Goal: Information Seeking & Learning: Learn about a topic

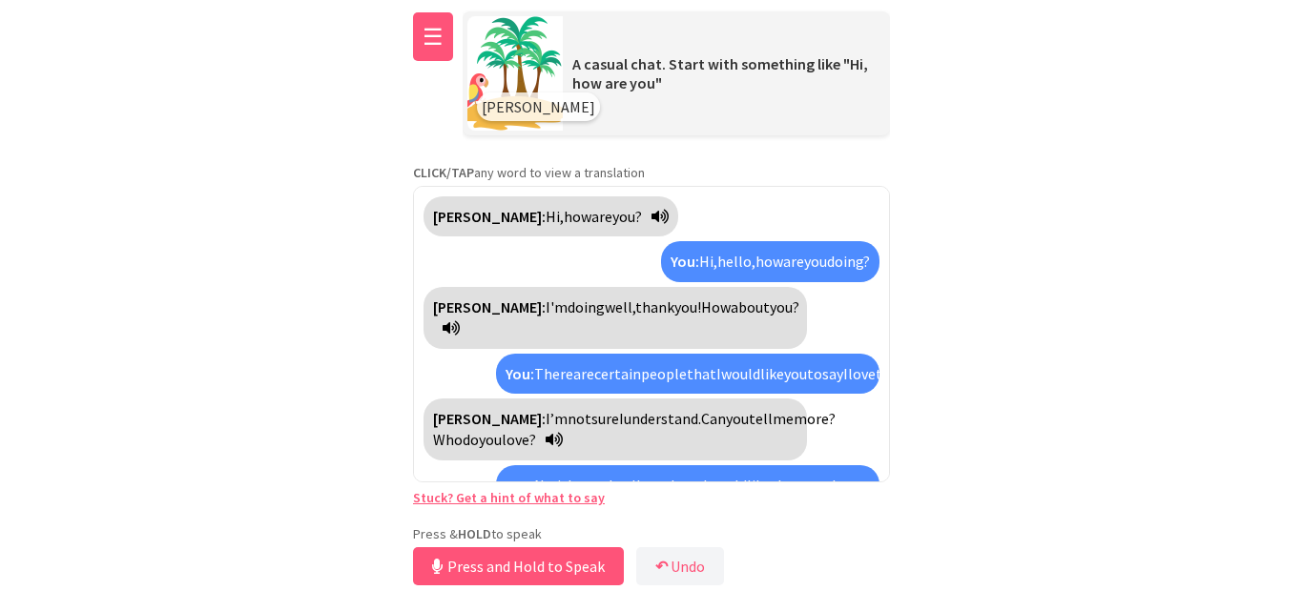
scroll to position [159, 0]
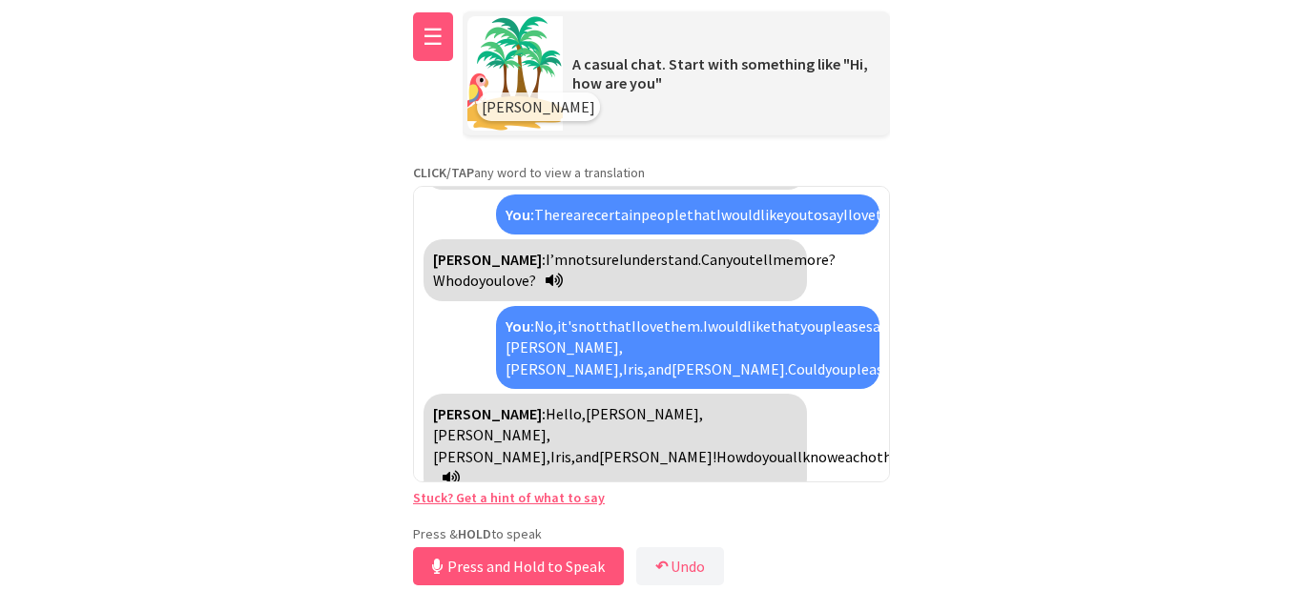
click at [445, 41] on button "☰" at bounding box center [433, 36] width 40 height 49
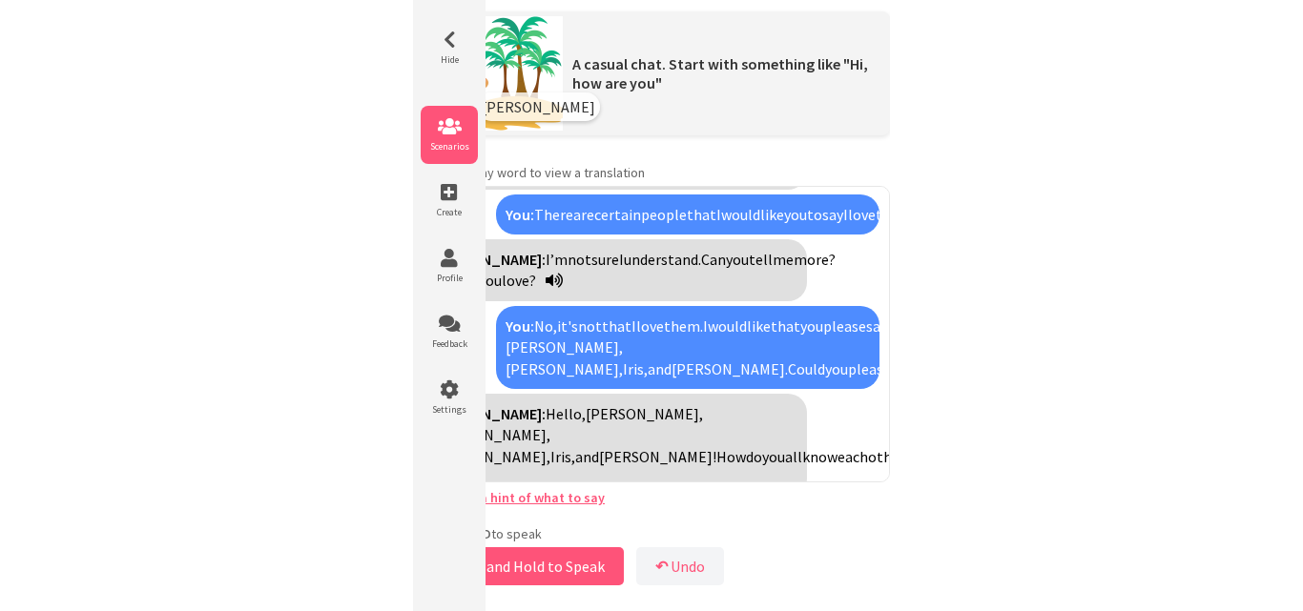
click at [458, 132] on icon at bounding box center [449, 126] width 57 height 19
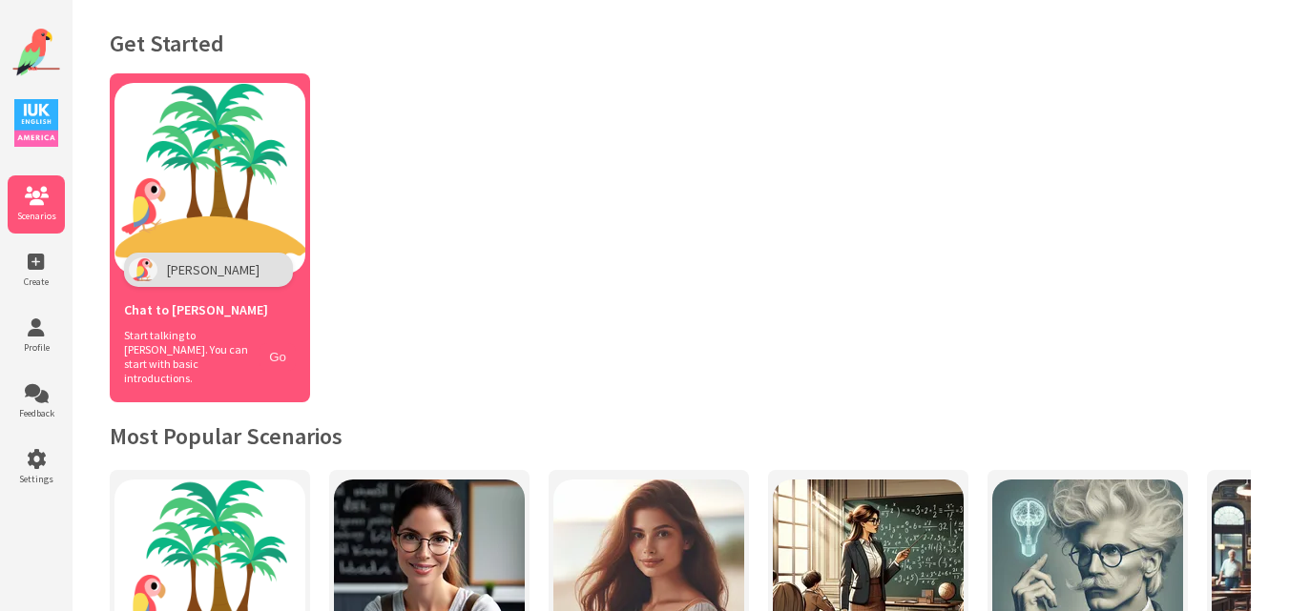
click at [274, 351] on button "Go" at bounding box center [277, 357] width 36 height 28
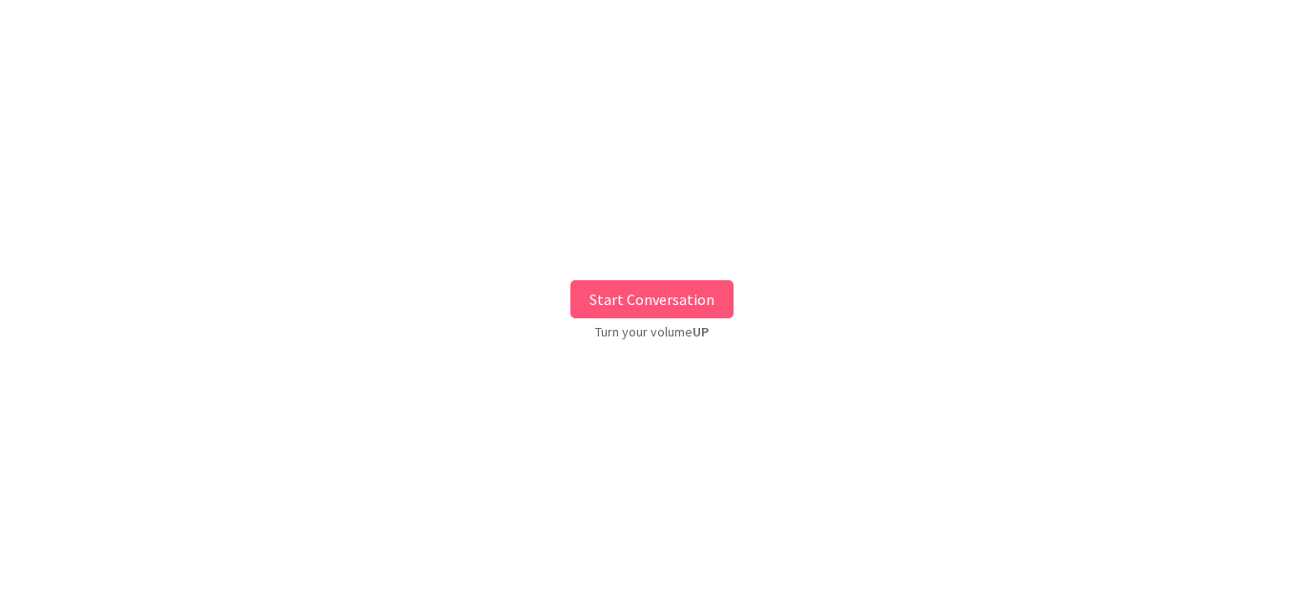
click at [654, 298] on button "Start Conversation" at bounding box center [651, 299] width 163 height 38
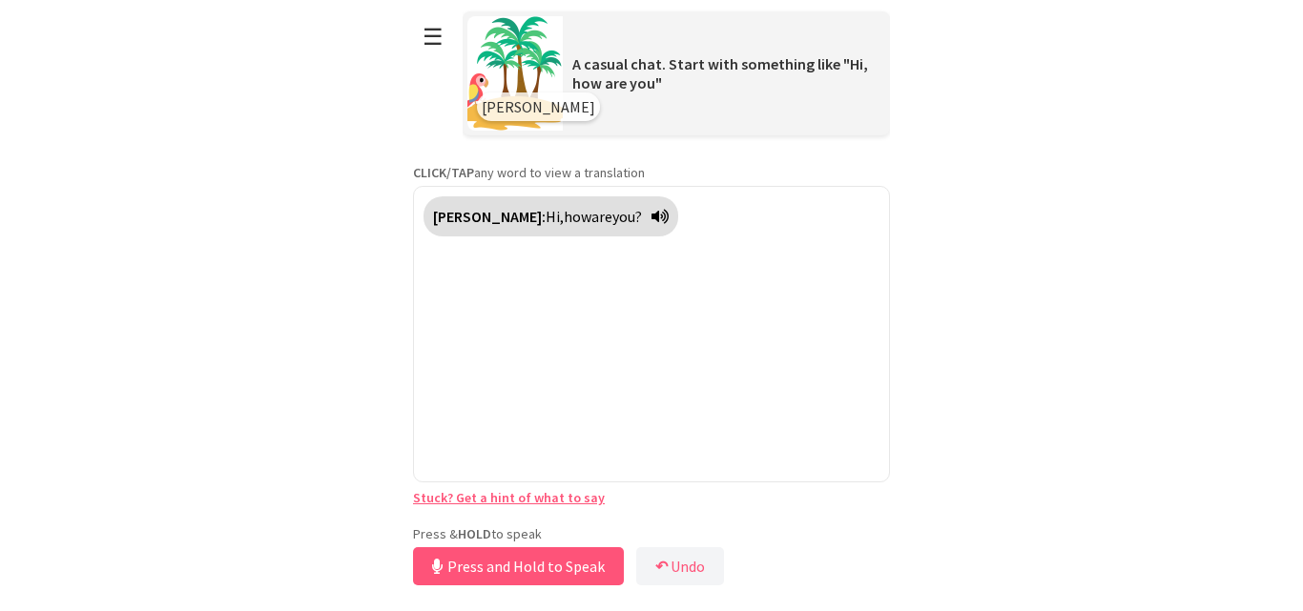
click at [532, 517] on div "**********" at bounding box center [651, 295] width 477 height 590
click at [505, 560] on button "Release to Stop Speaking" at bounding box center [515, 567] width 205 height 38
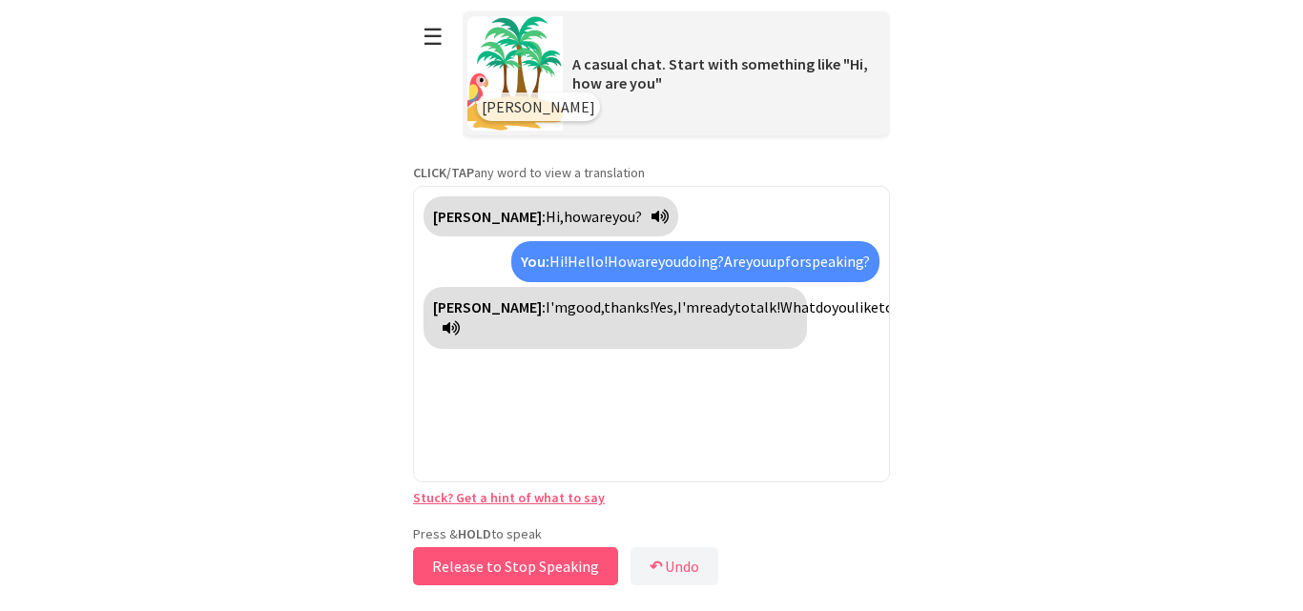
click at [523, 571] on button "Release to Stop Speaking" at bounding box center [515, 567] width 205 height 38
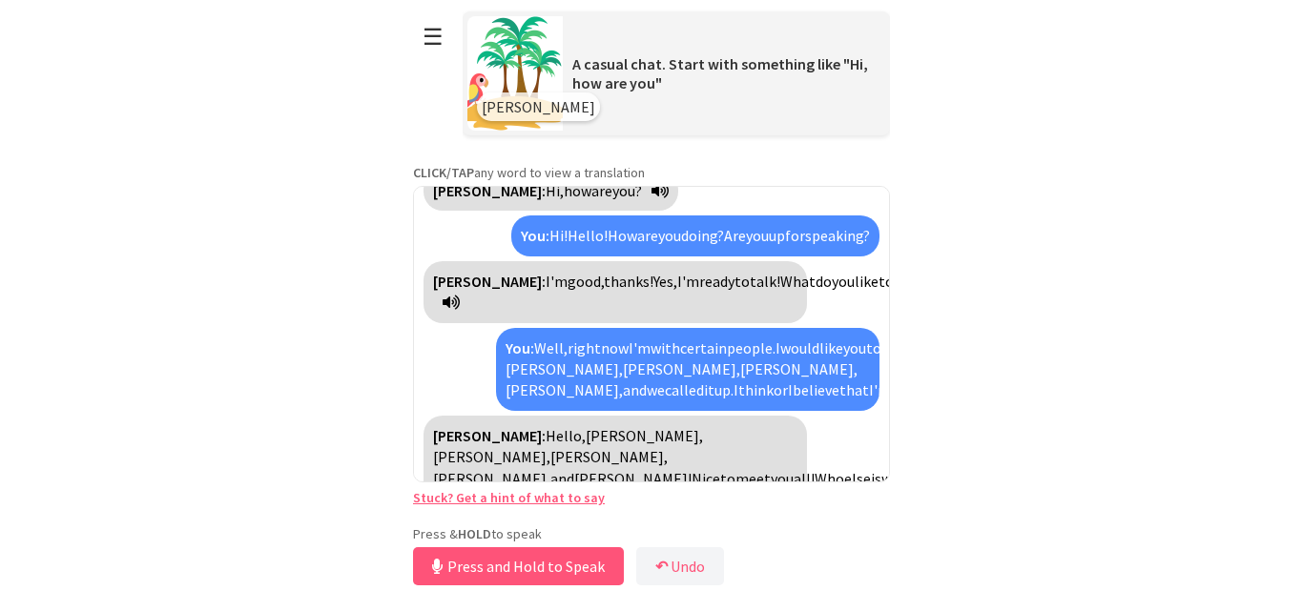
scroll to position [69, 0]
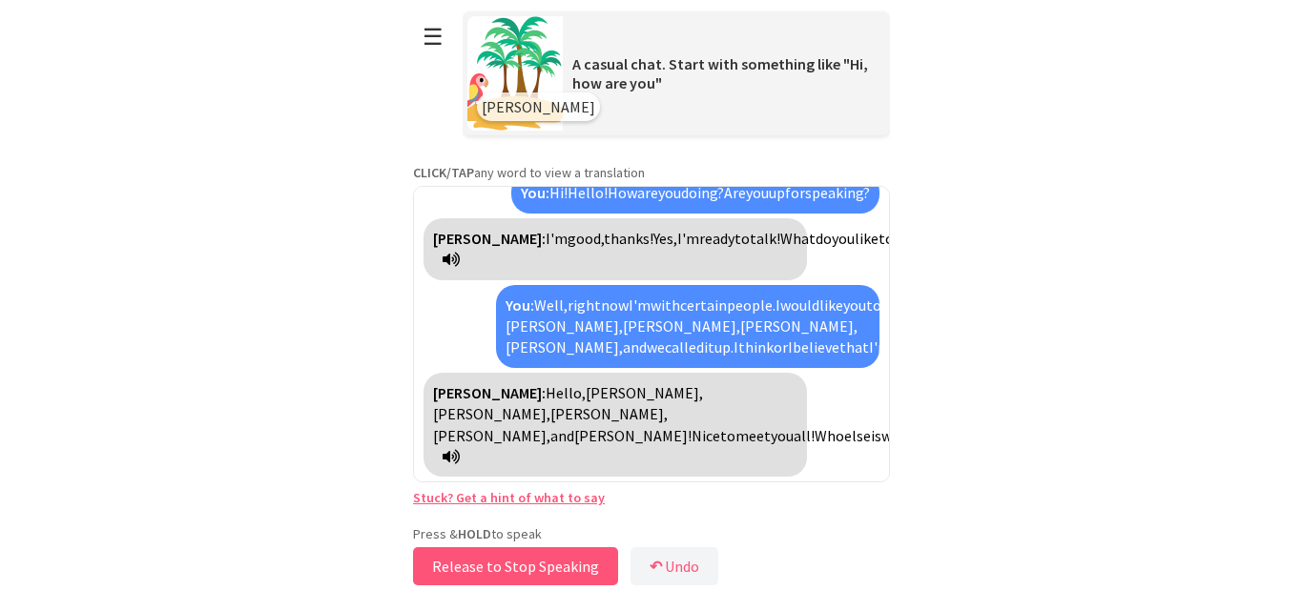
click at [542, 567] on button "Release to Stop Speaking" at bounding box center [515, 567] width 205 height 38
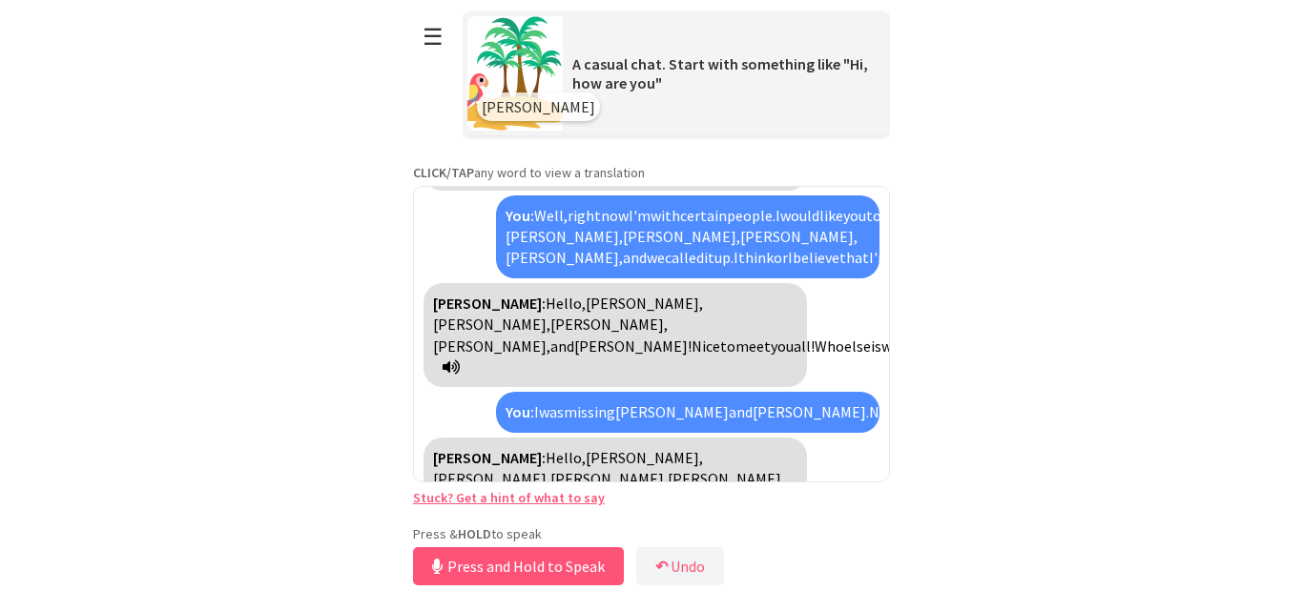
scroll to position [223, 0]
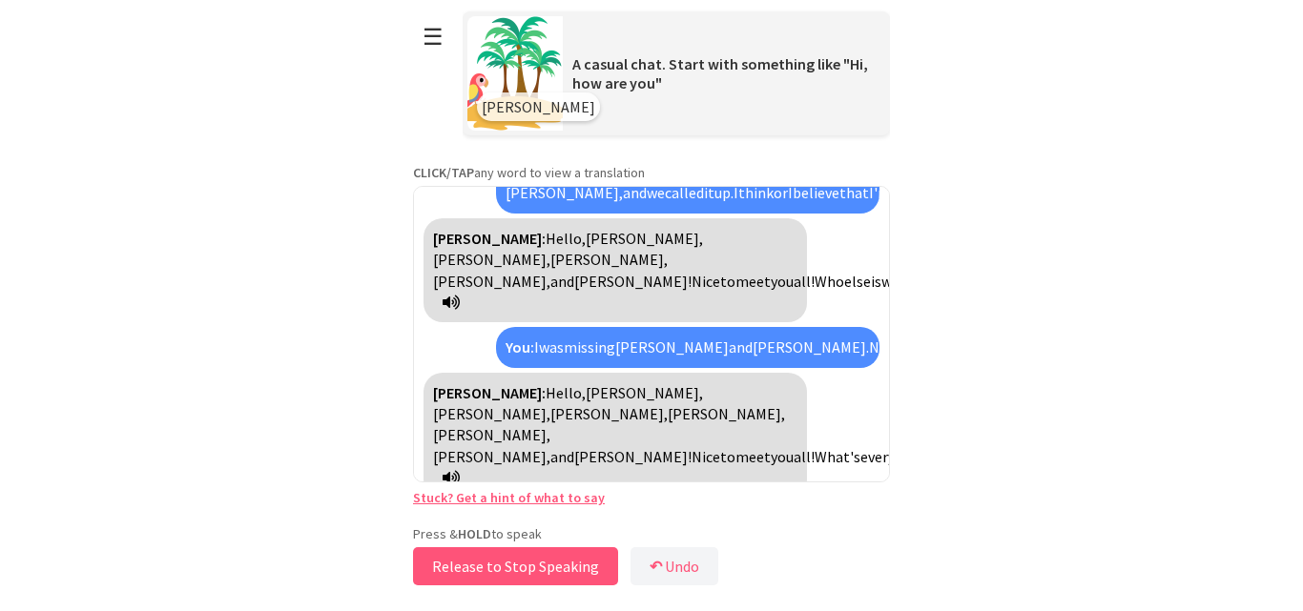
click at [542, 567] on button "Release to Stop Speaking" at bounding box center [515, 567] width 205 height 38
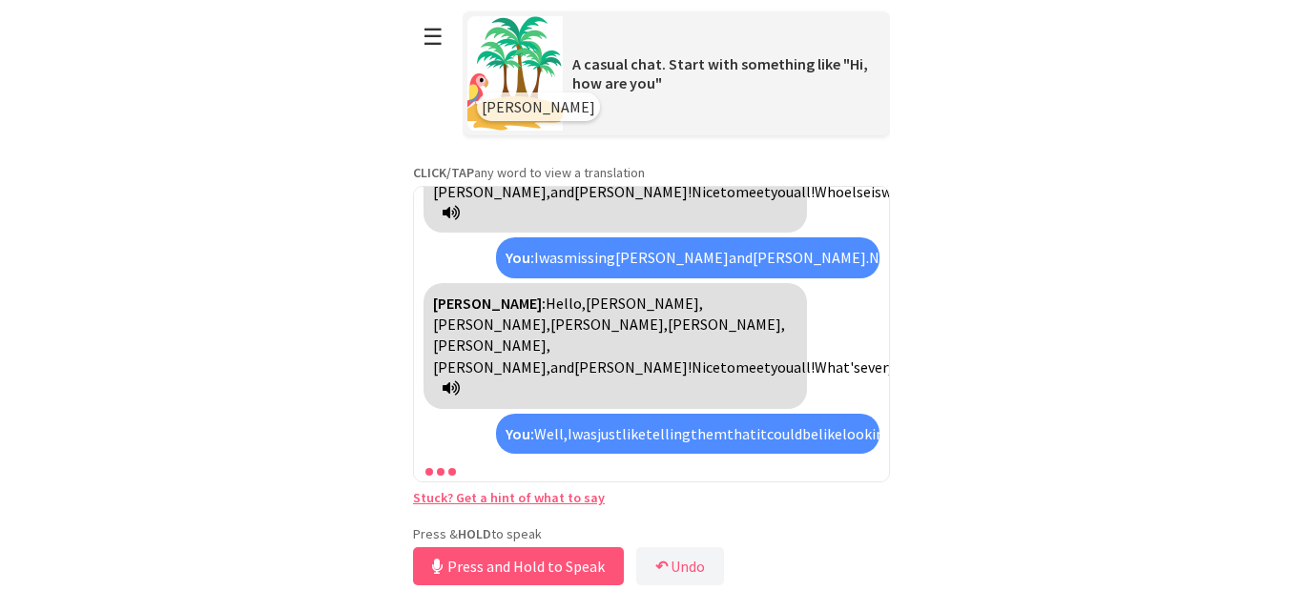
scroll to position [442, 0]
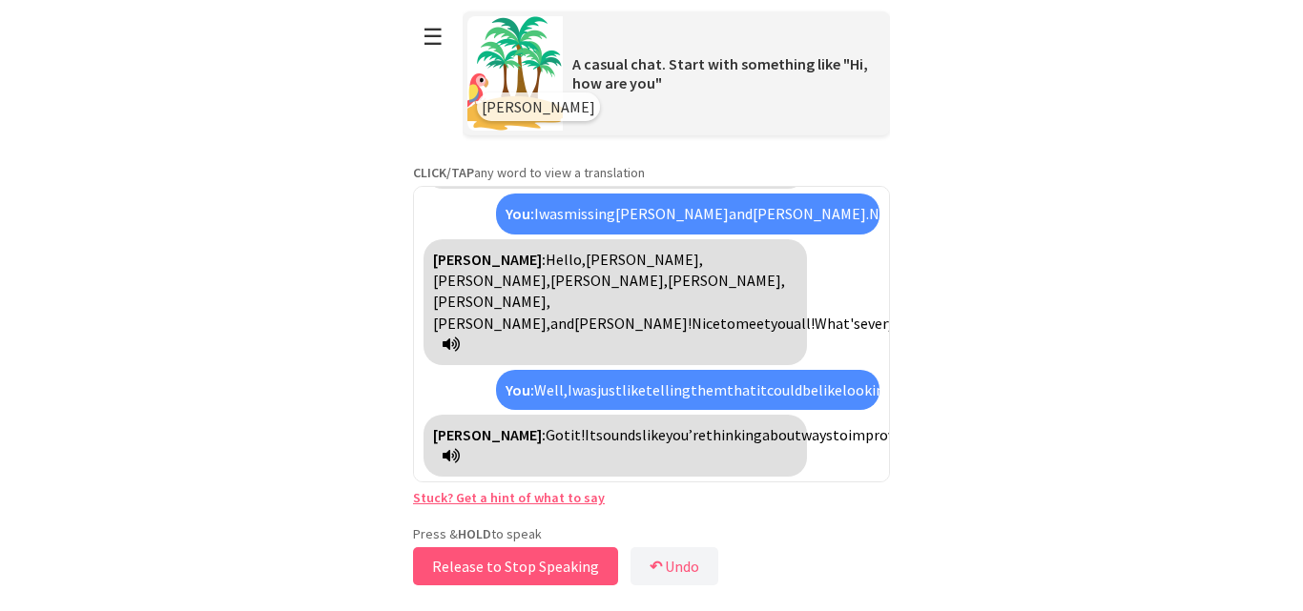
click at [553, 568] on button "Release to Stop Speaking" at bounding box center [515, 567] width 205 height 38
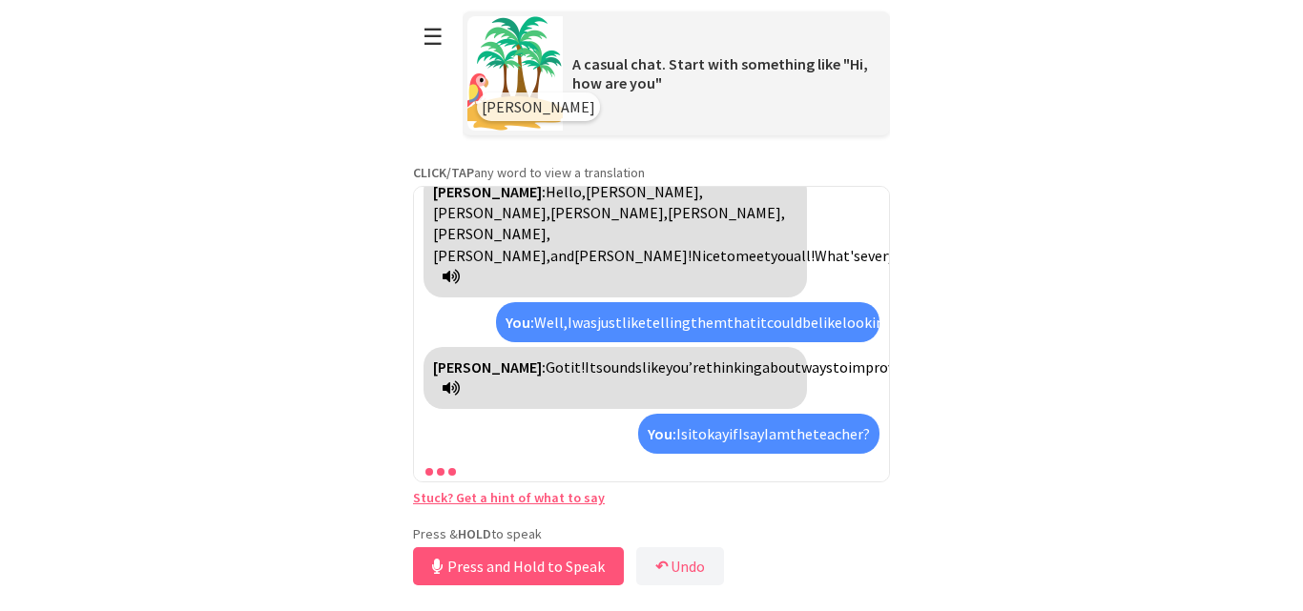
scroll to position [554, 0]
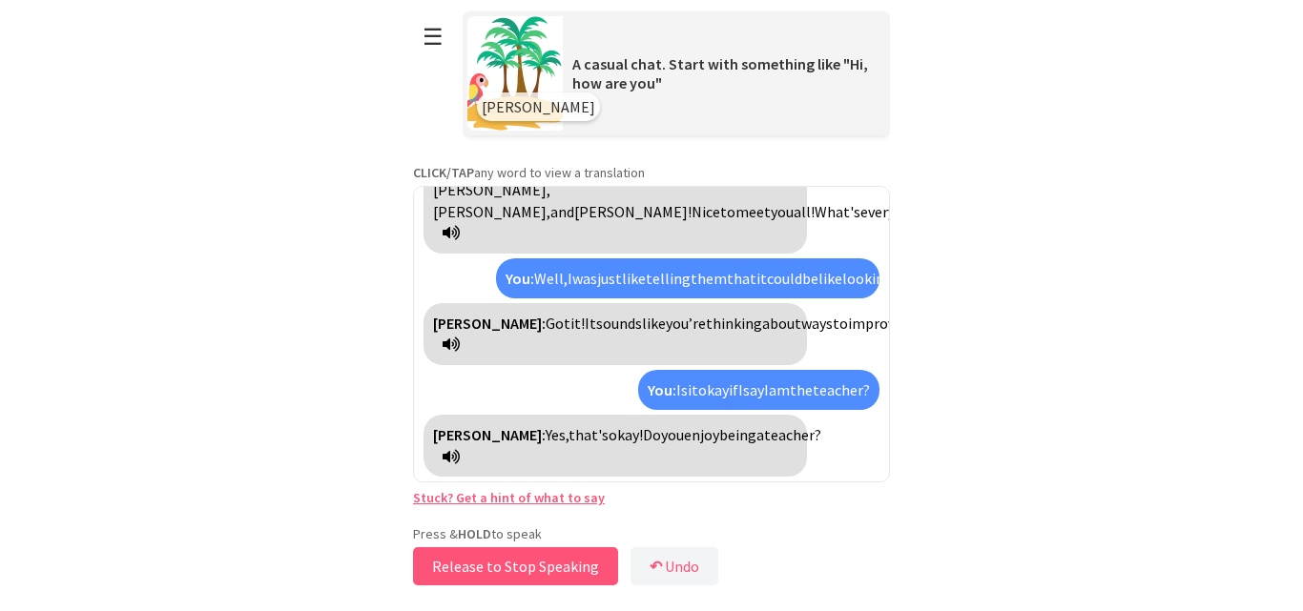
click at [530, 561] on button "Release to Stop Speaking" at bounding box center [515, 567] width 205 height 38
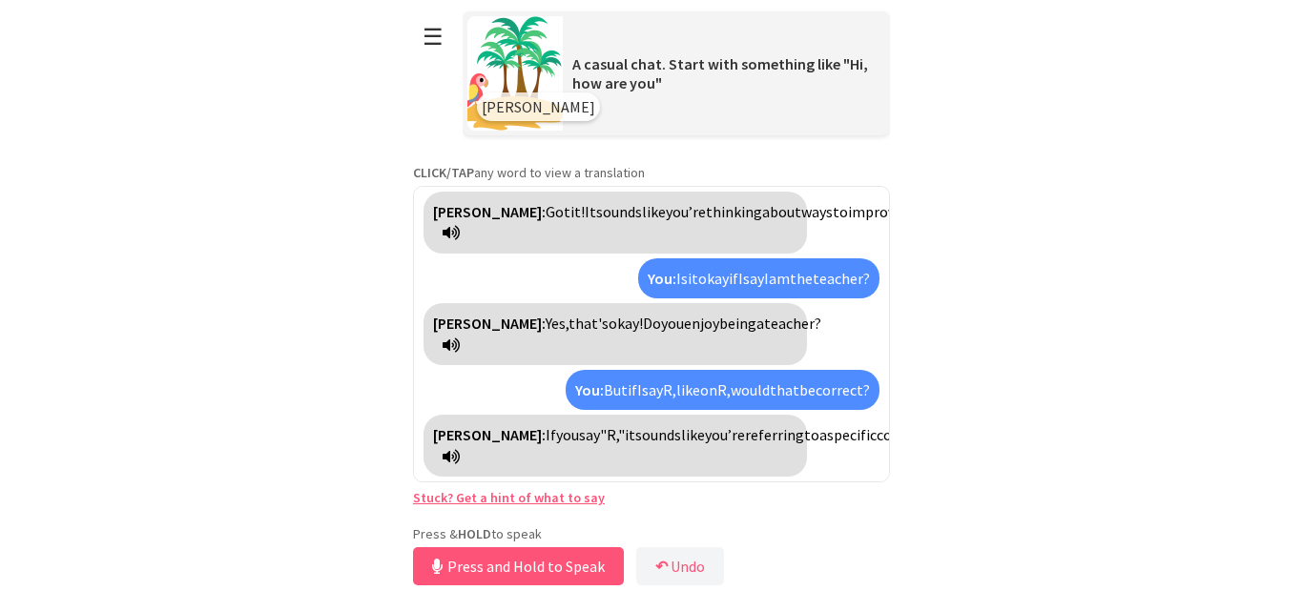
scroll to position [687, 0]
click at [541, 571] on button "Release to Stop Speaking" at bounding box center [515, 567] width 205 height 38
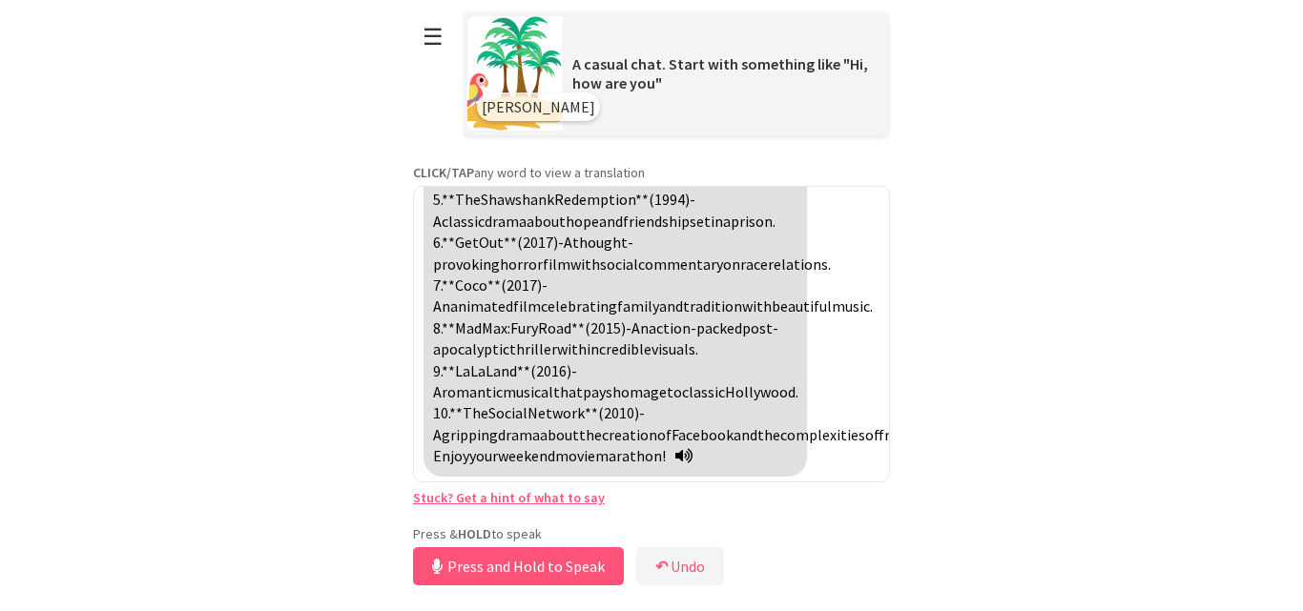
scroll to position [1312, 0]
